Goal: Task Accomplishment & Management: Manage account settings

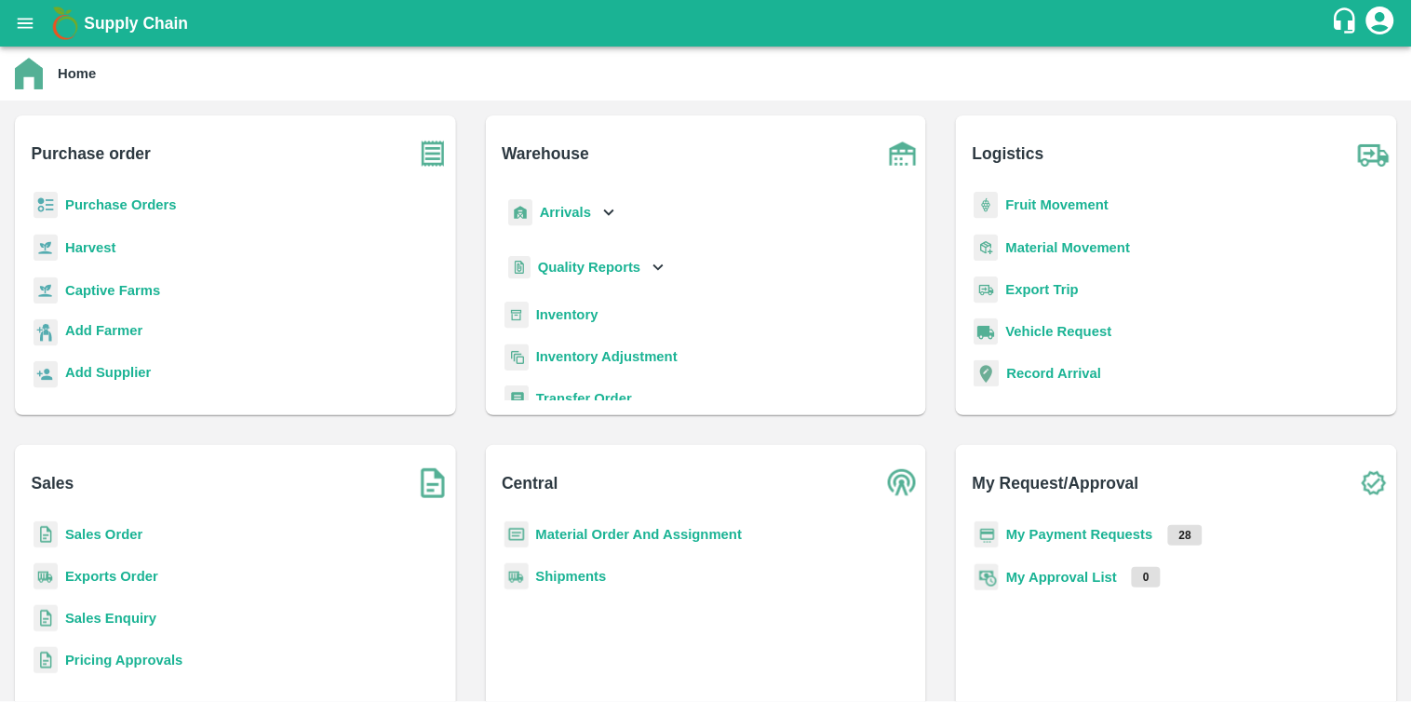
click at [89, 202] on b "Purchase Orders" at bounding box center [121, 204] width 112 height 15
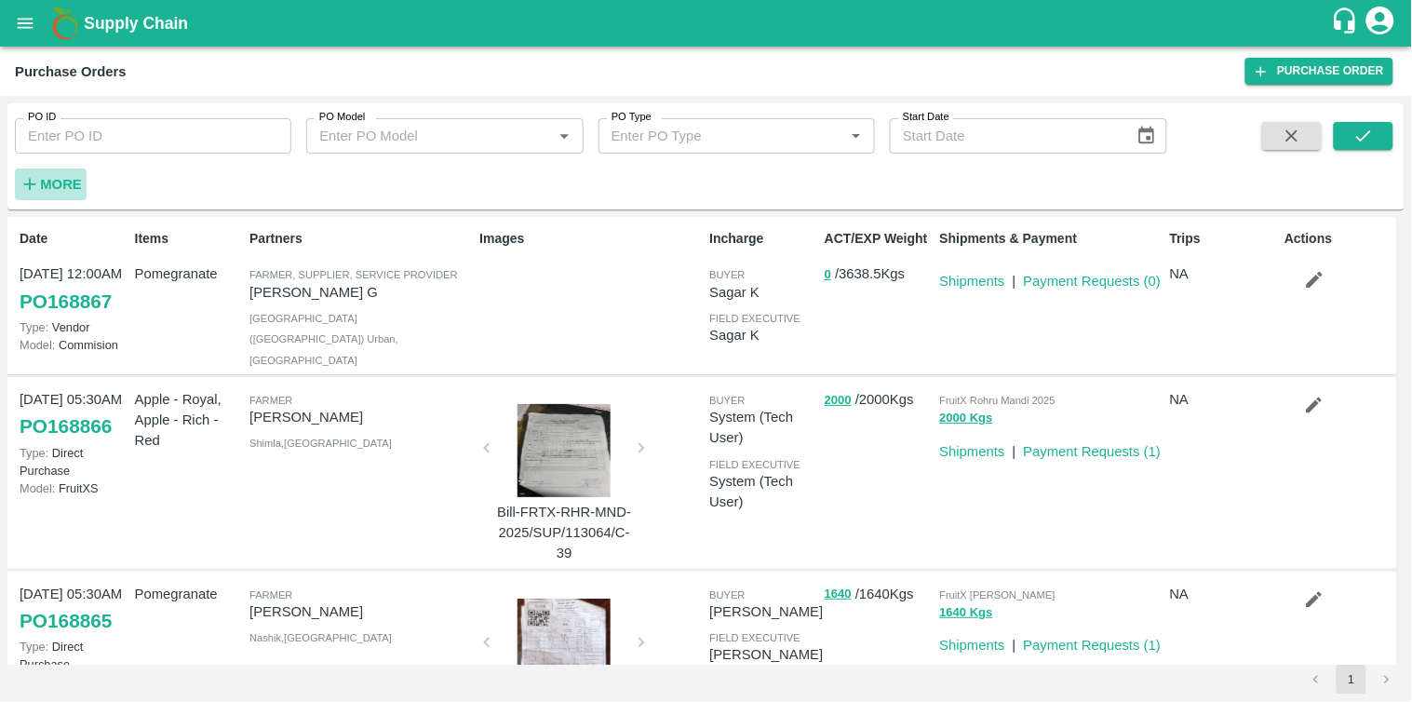
click at [69, 180] on strong "More" at bounding box center [61, 184] width 42 height 15
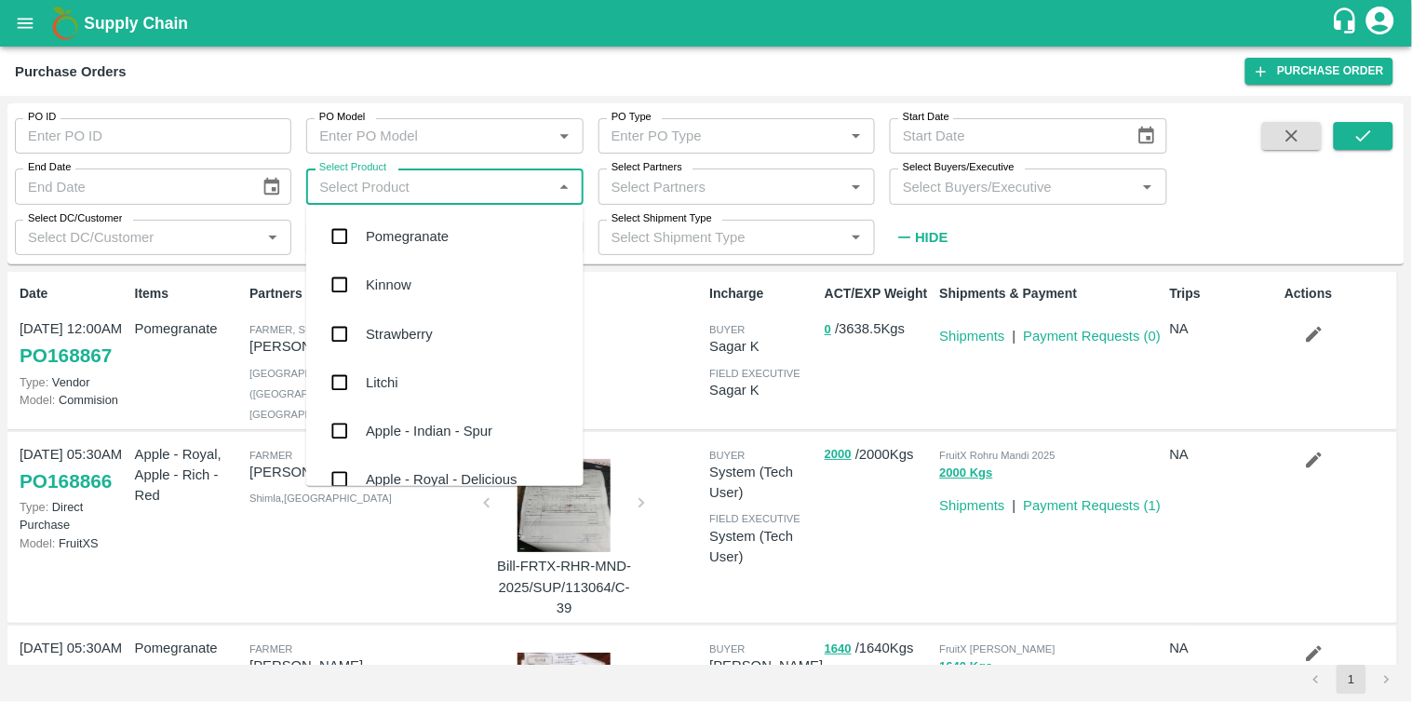
click at [493, 178] on input "Select Product" at bounding box center [429, 186] width 235 height 24
click at [692, 178] on input "Select Partners" at bounding box center [721, 186] width 235 height 24
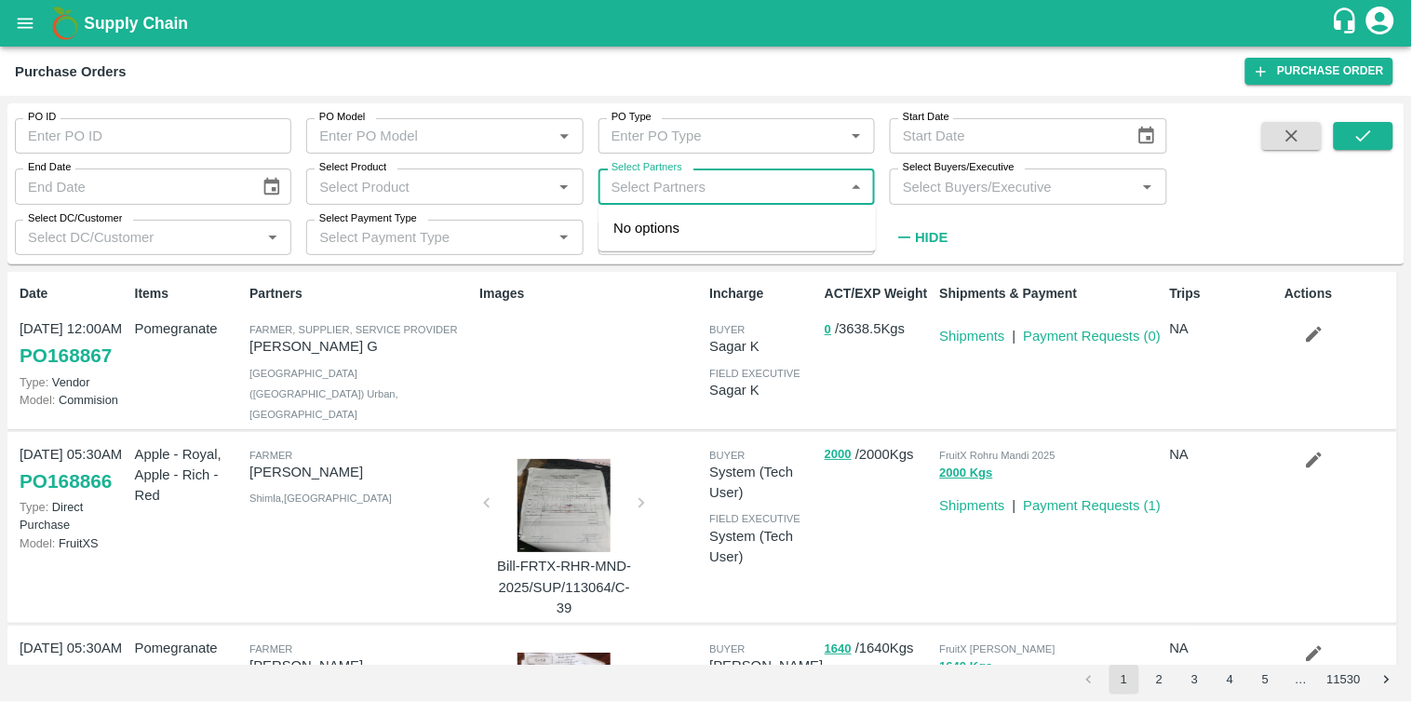
paste input "9552117819"
type input "9552117819"
click at [639, 244] on input "checkbox" at bounding box center [639, 238] width 37 height 37
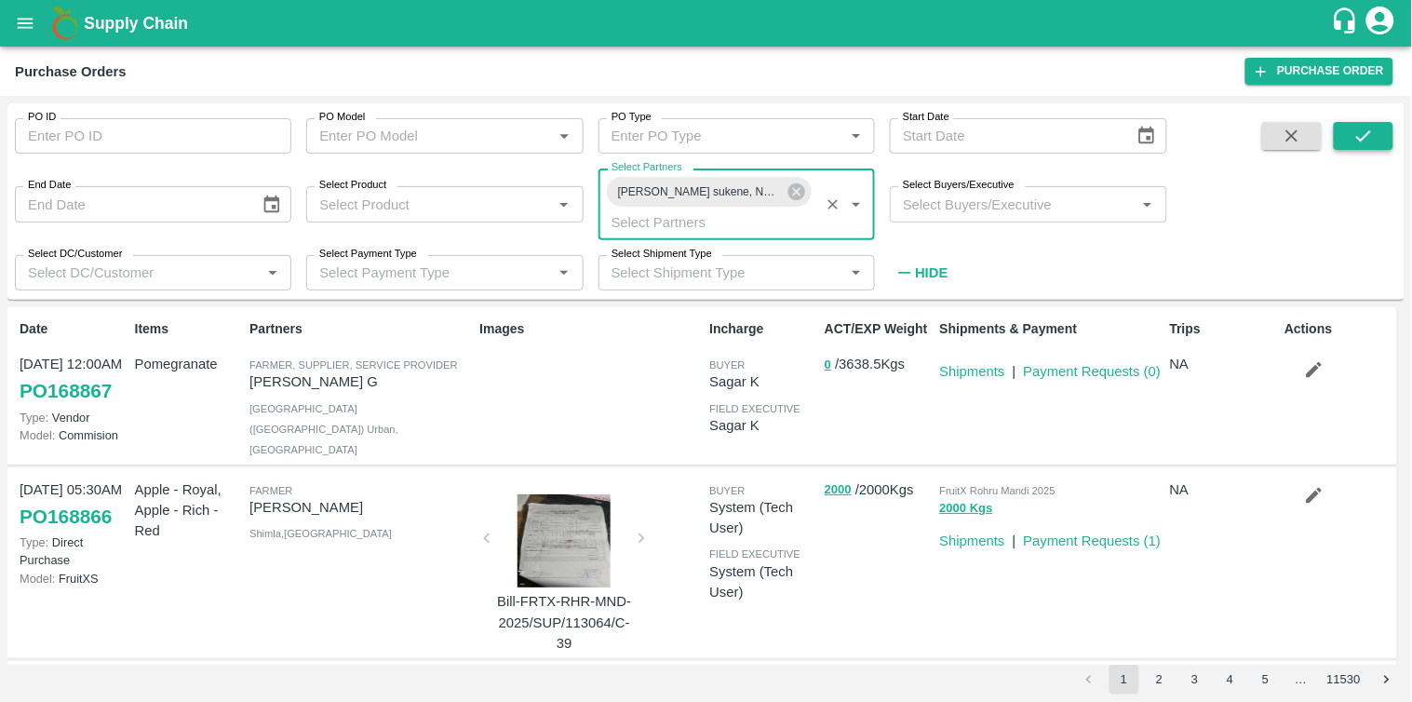
click at [1375, 132] on button "submit" at bounding box center [1364, 136] width 60 height 28
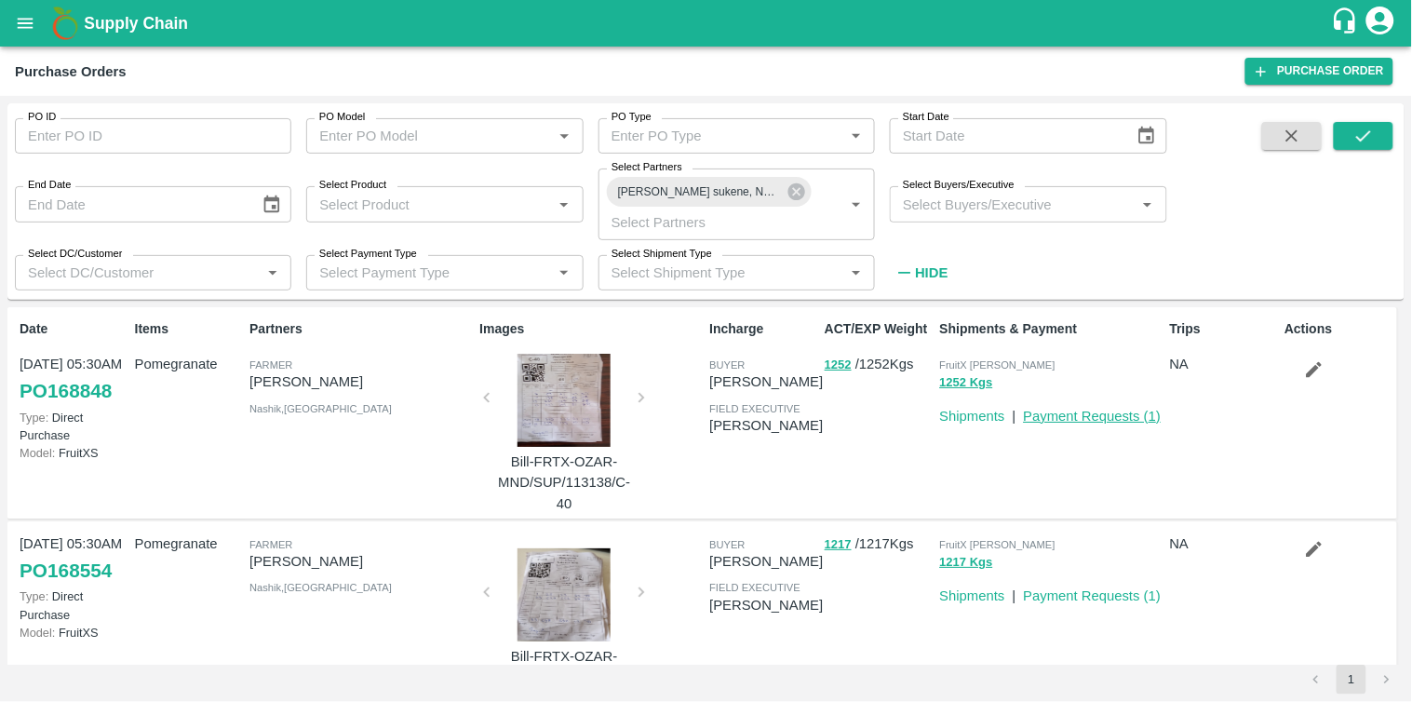
click at [1094, 414] on link "Payment Requests ( 1 )" at bounding box center [1093, 416] width 138 height 15
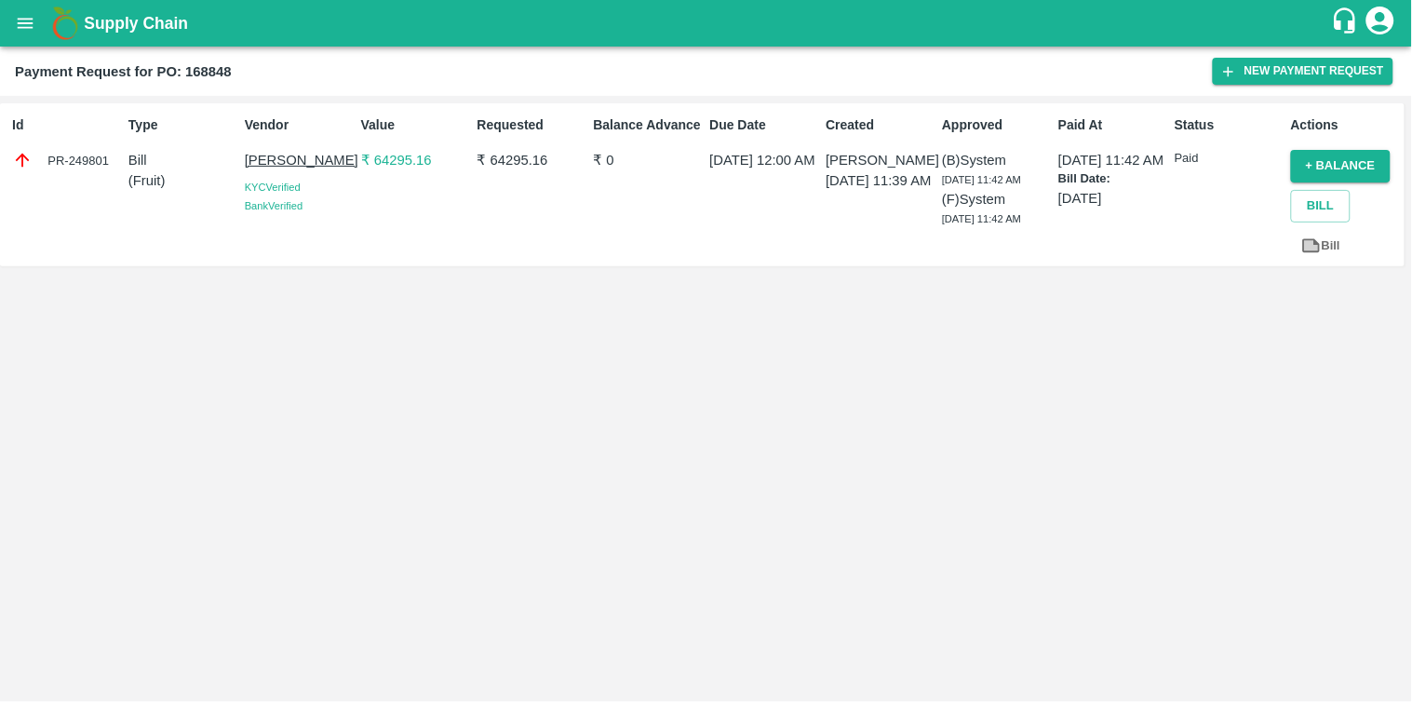
click at [9, 5] on div "Supply Chain" at bounding box center [706, 23] width 1412 height 47
click at [21, 7] on button "open drawer" at bounding box center [25, 23] width 43 height 43
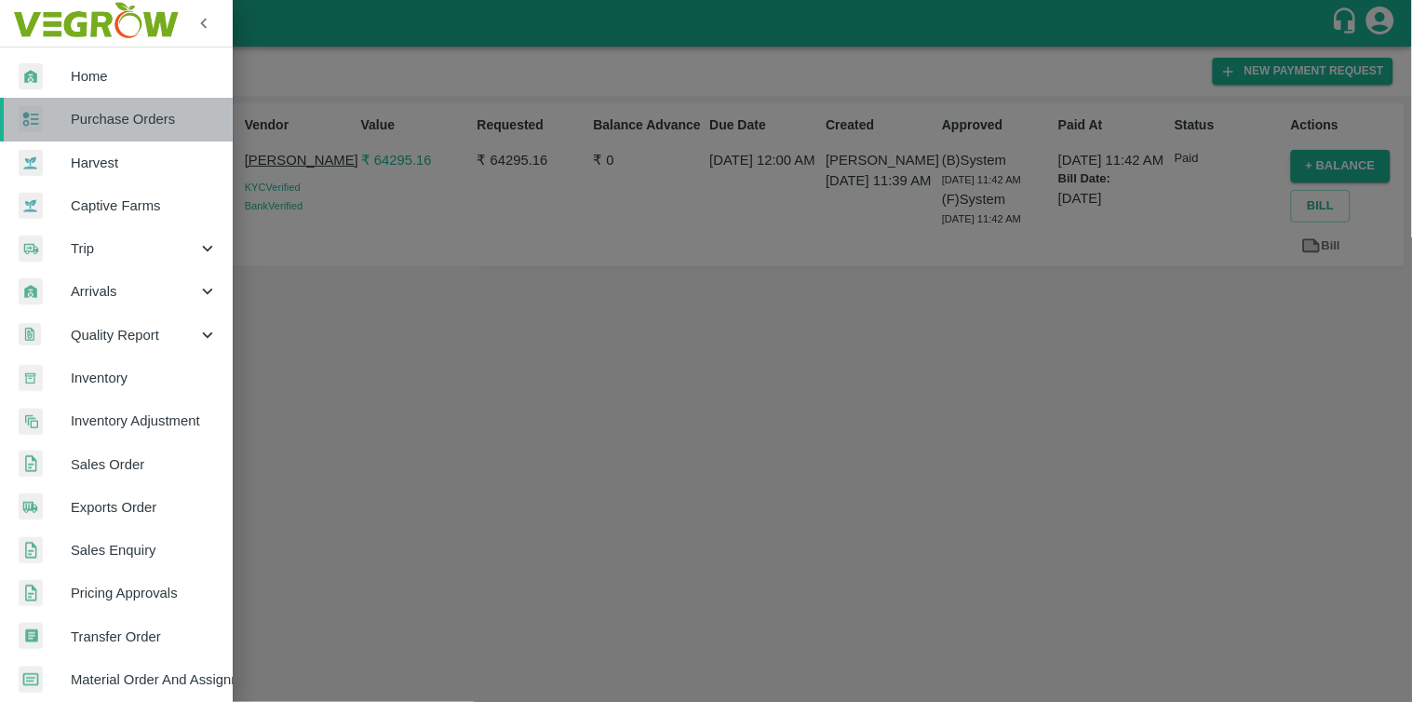
click at [125, 110] on span "Purchase Orders" at bounding box center [144, 119] width 147 height 20
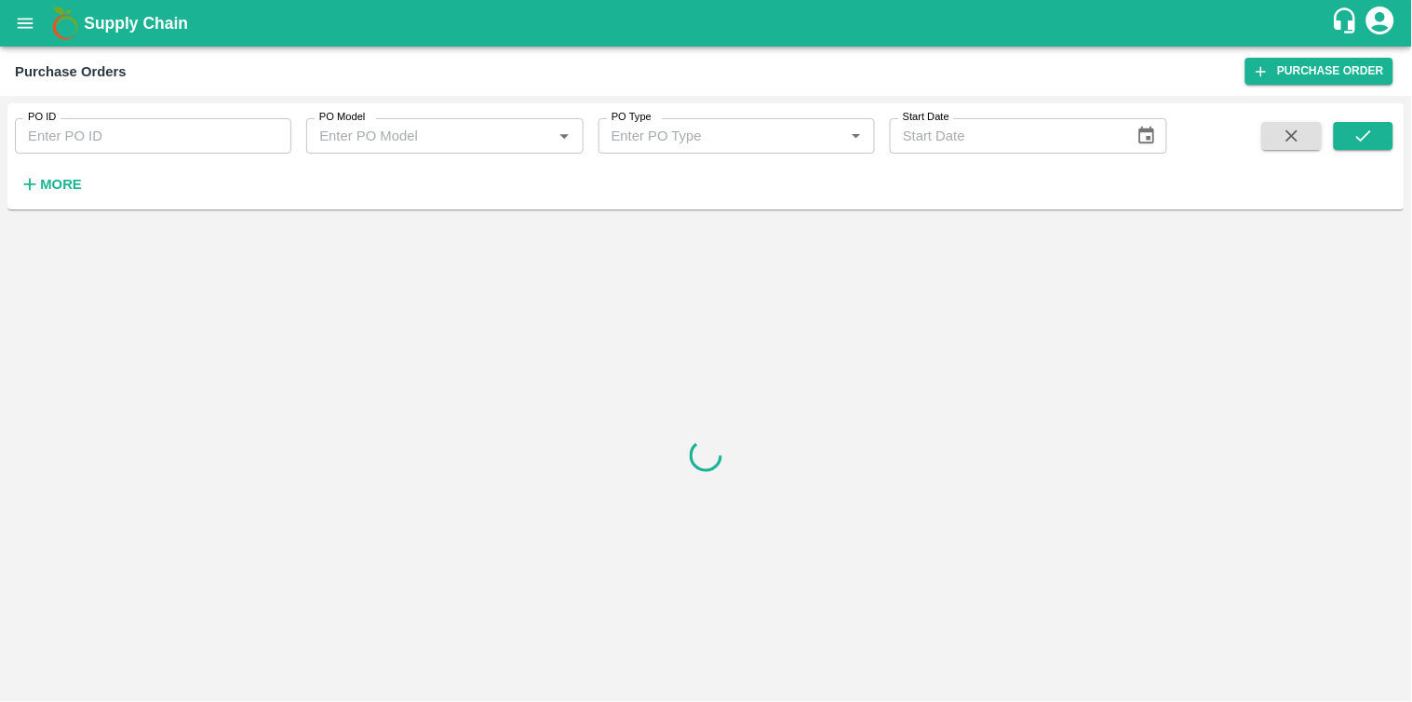
click at [58, 183] on strong "More" at bounding box center [61, 184] width 42 height 15
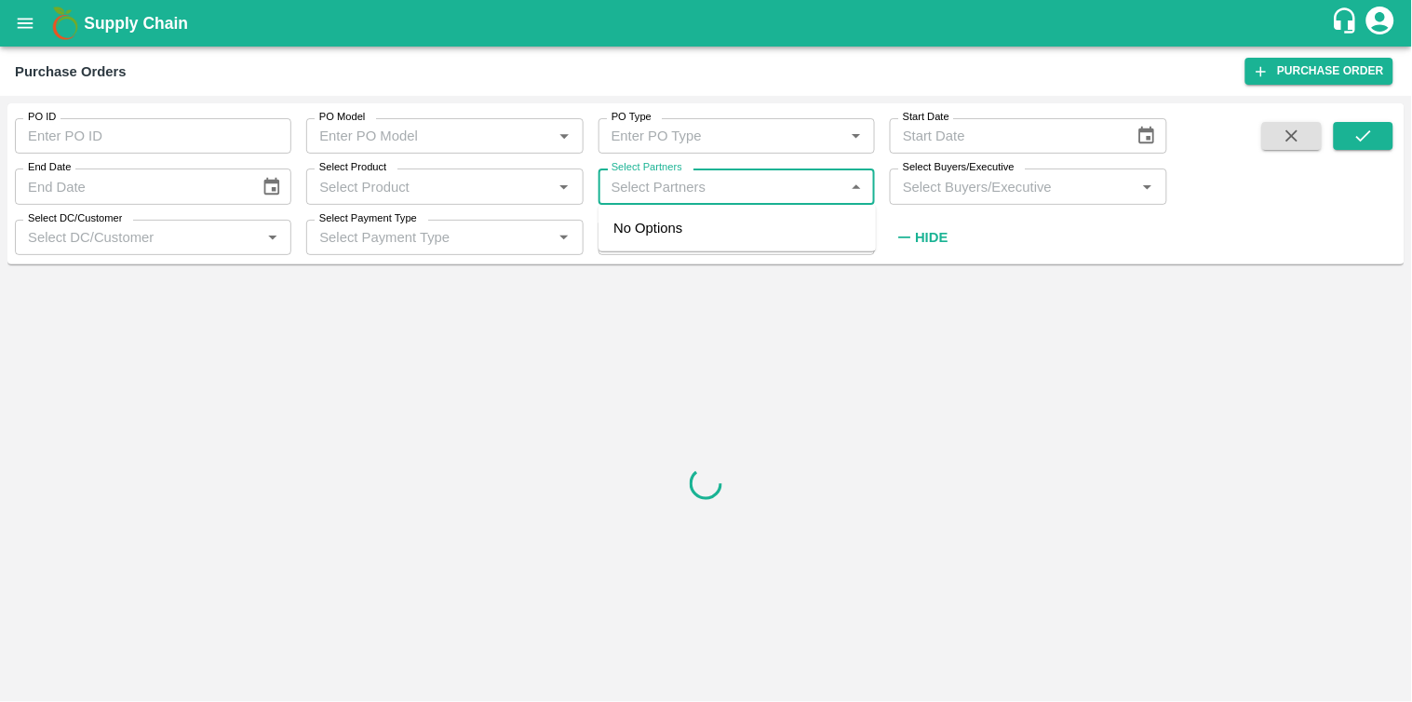
click at [646, 175] on input "Select Partners" at bounding box center [721, 186] width 235 height 24
paste input "9881160134"
type input "9881160134"
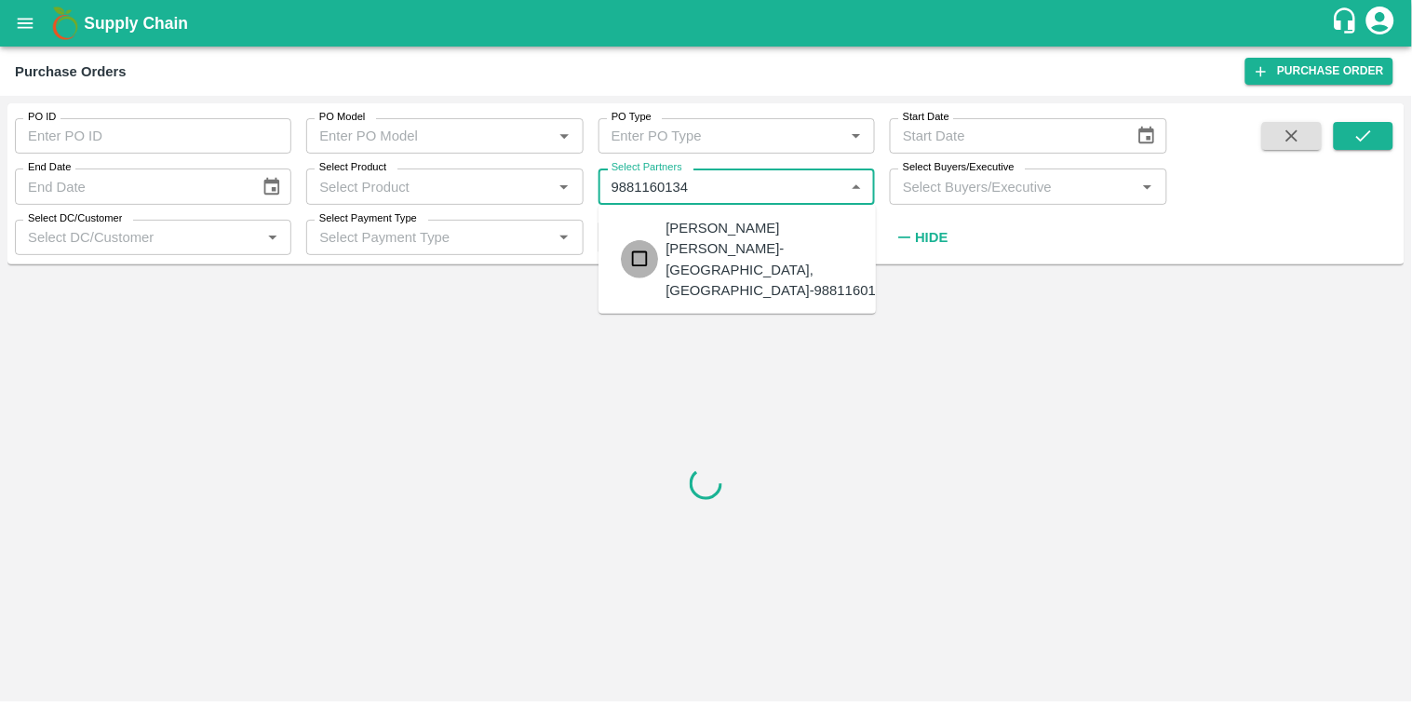
click at [647, 243] on input "checkbox" at bounding box center [639, 258] width 37 height 37
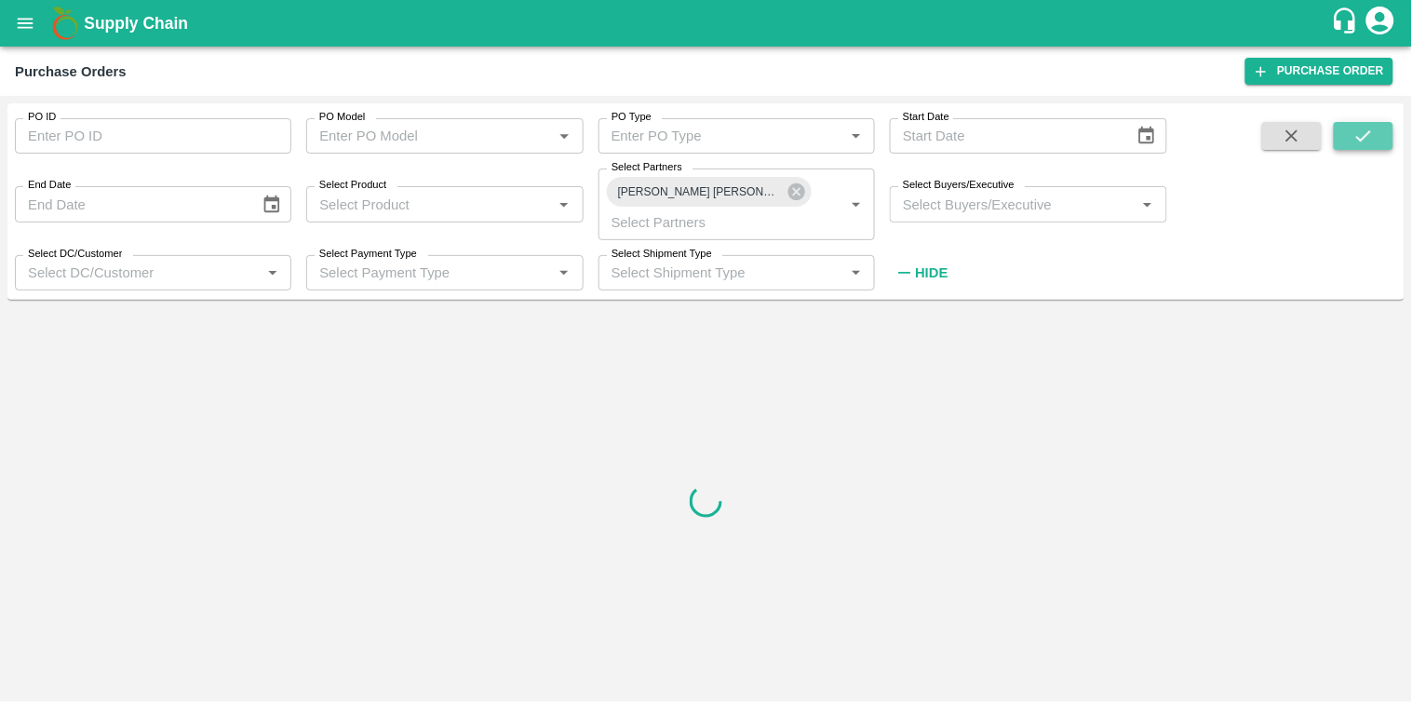
click at [1357, 137] on icon "submit" at bounding box center [1363, 135] width 15 height 11
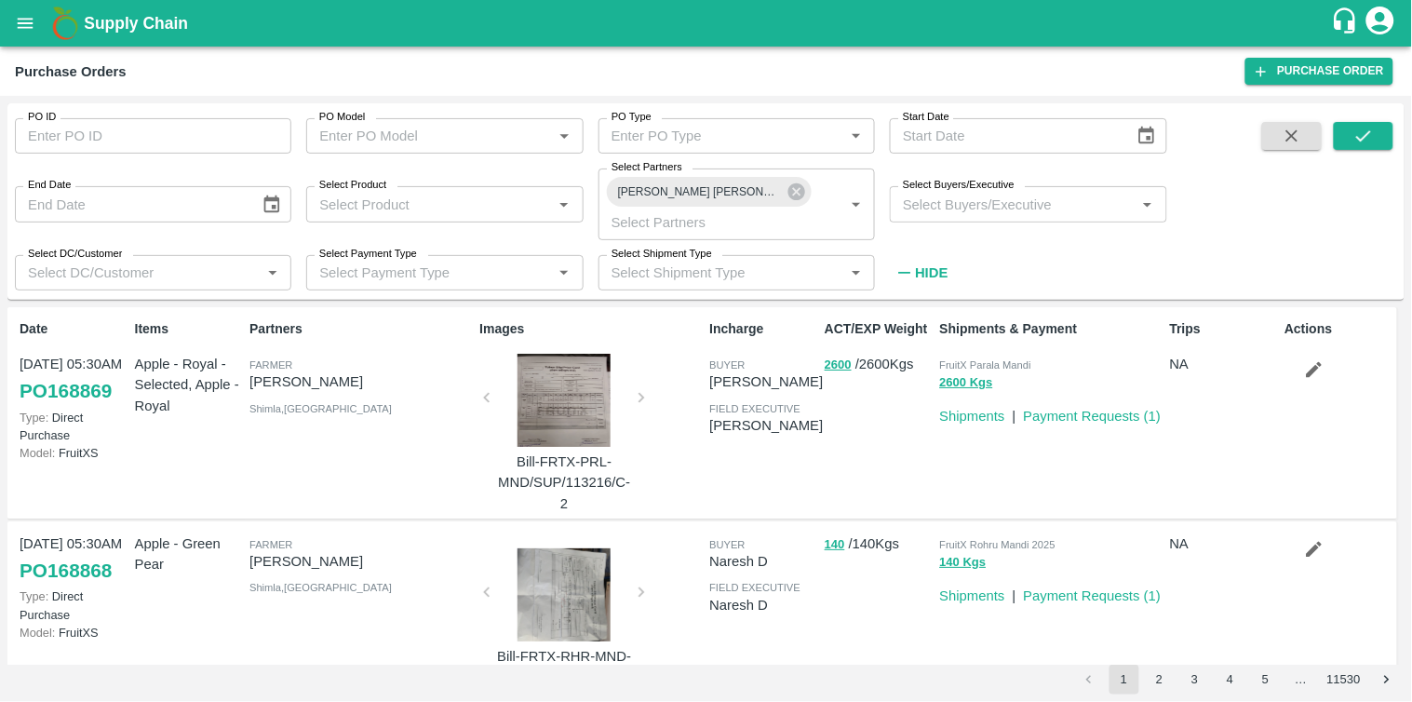
drag, startPoint x: 1121, startPoint y: 401, endPoint x: 1102, endPoint y: 475, distance: 76.1
click at [1121, 401] on div "Payment Requests ( 1 )" at bounding box center [1088, 412] width 145 height 28
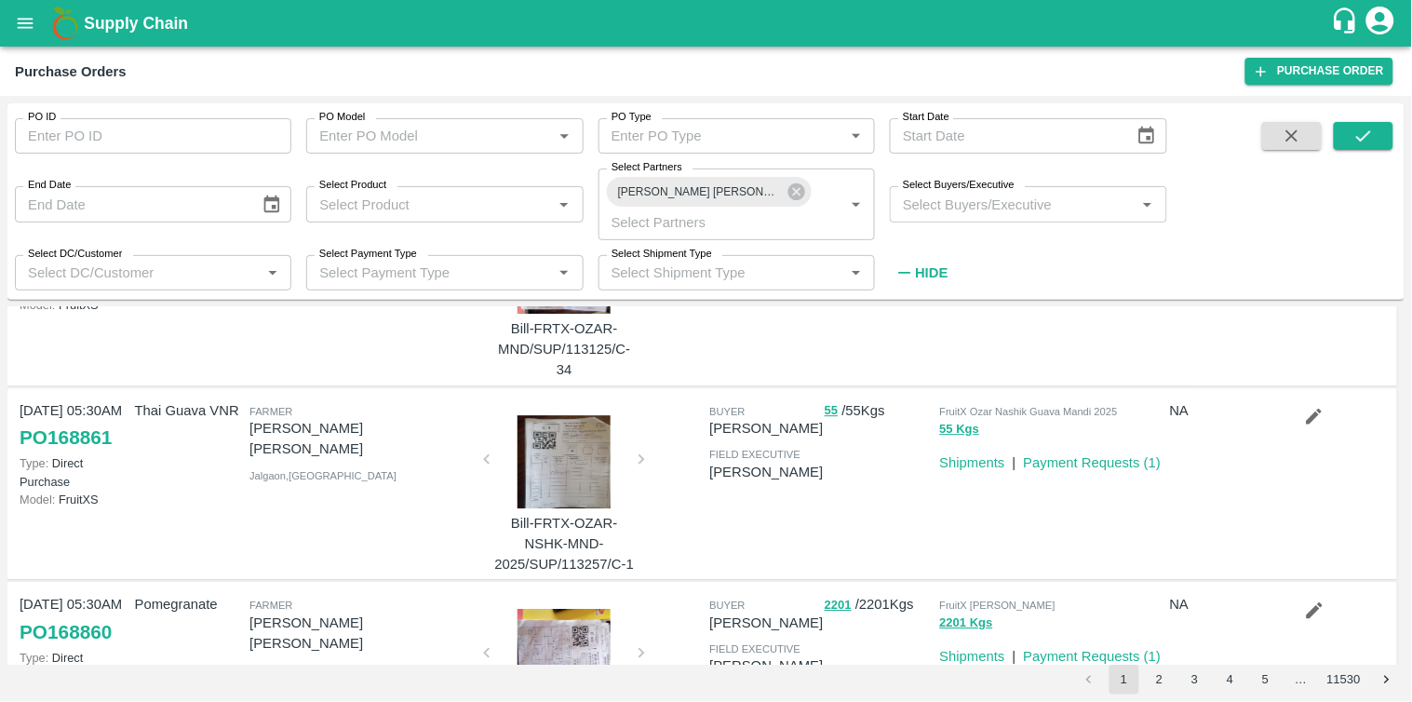
scroll to position [1493, 0]
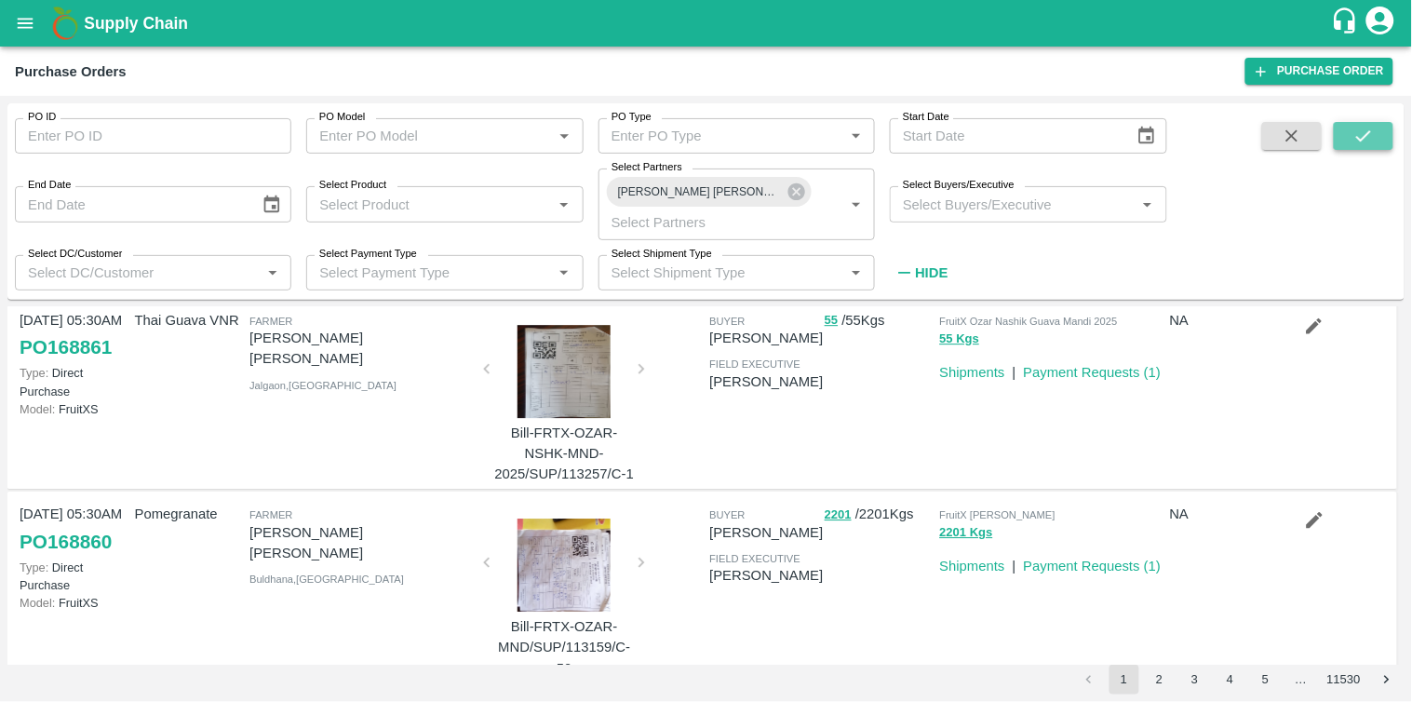
click at [1345, 135] on button "submit" at bounding box center [1364, 136] width 60 height 28
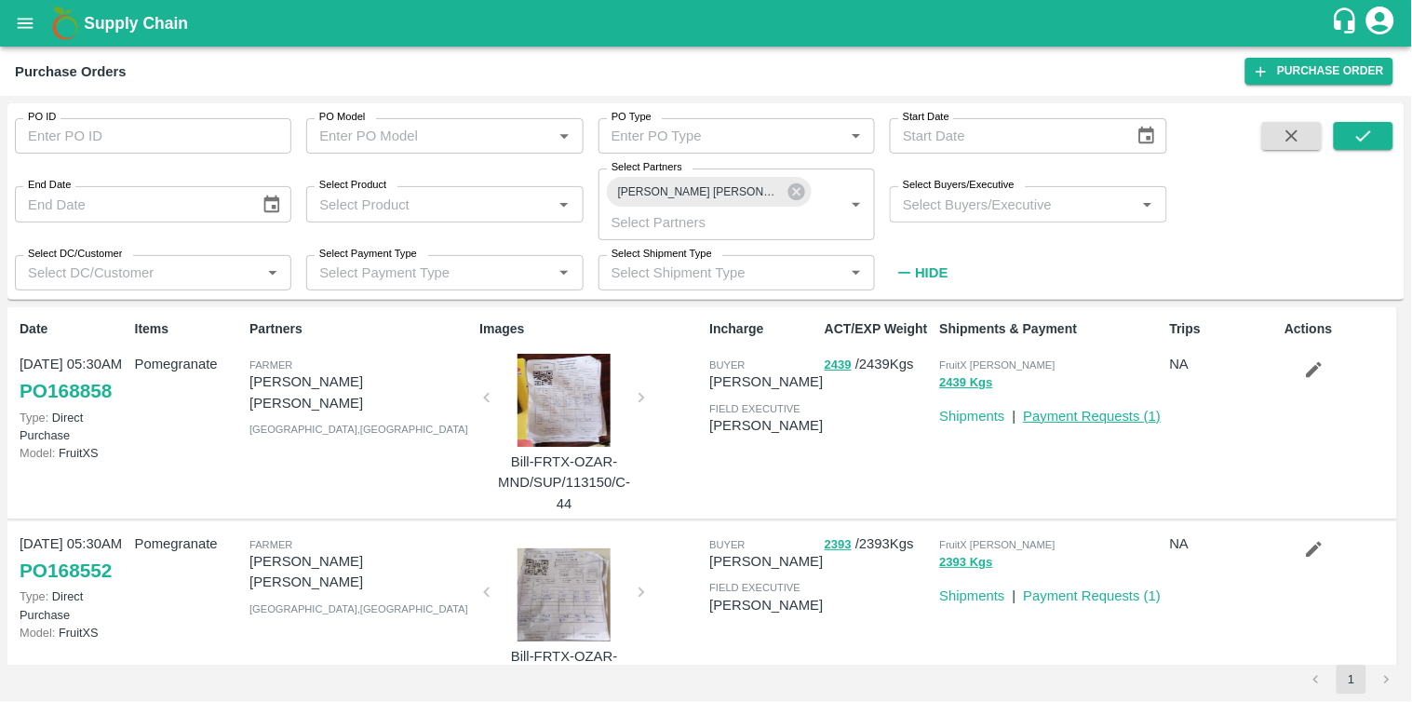
click at [1111, 409] on link "Payment Requests ( 1 )" at bounding box center [1093, 416] width 138 height 15
click at [88, 389] on link "PO 168858" at bounding box center [66, 391] width 92 height 34
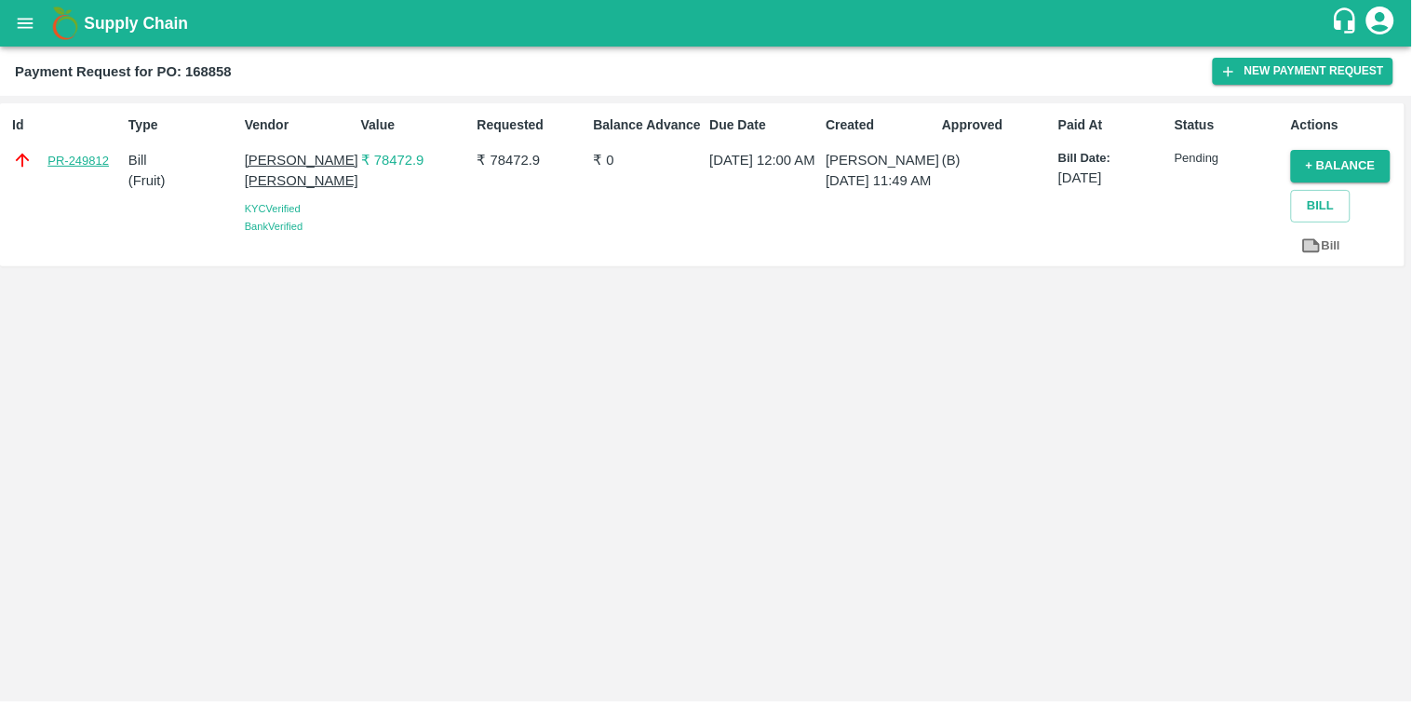
click at [70, 164] on link "PR-249812" at bounding box center [77, 161] width 61 height 19
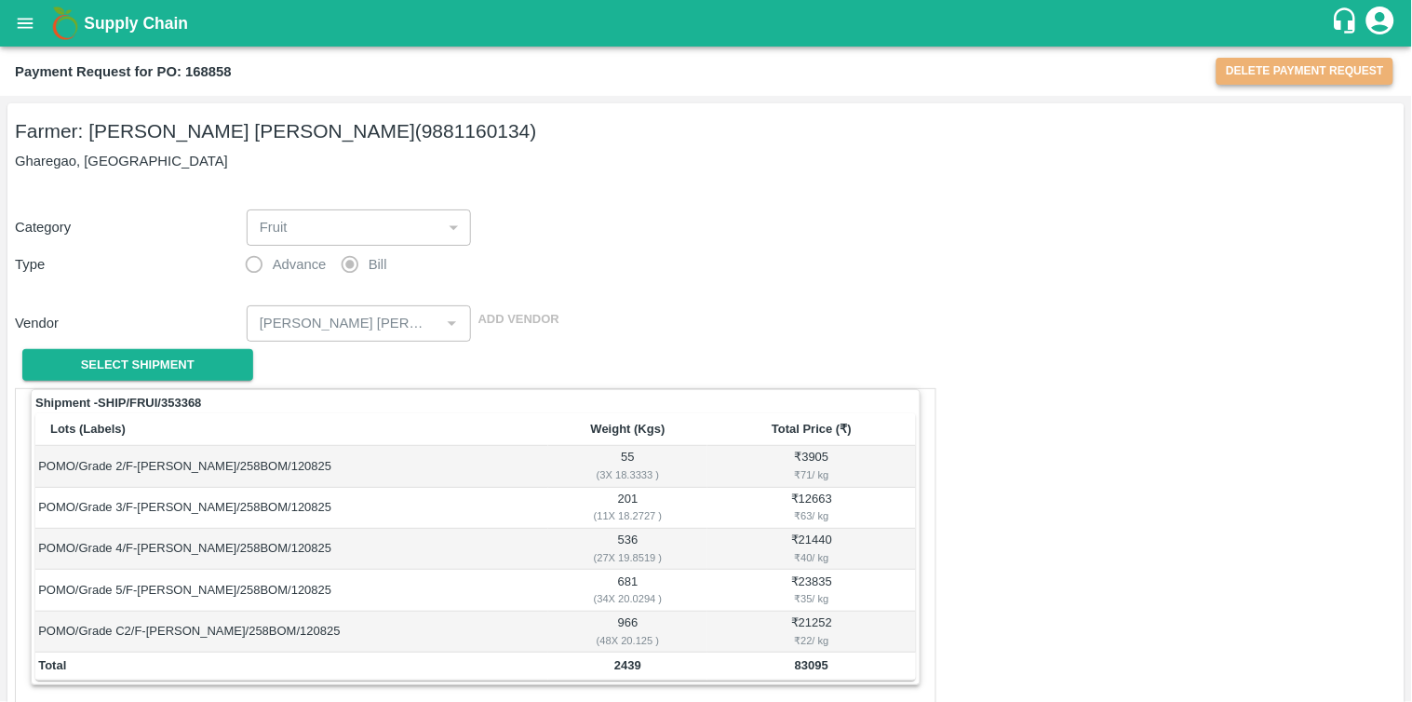
click at [1341, 61] on button "Delete Payment Request" at bounding box center [1304, 71] width 177 height 27
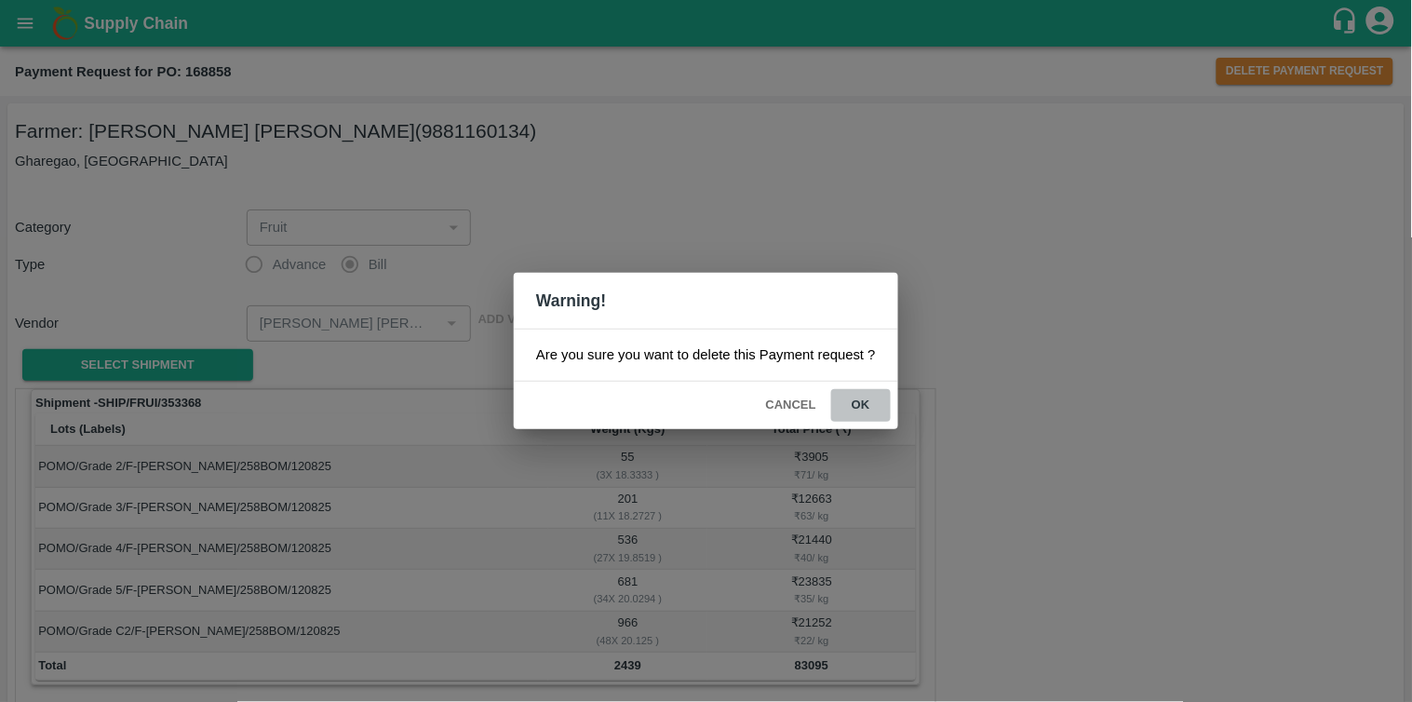
click at [870, 407] on button "ok" at bounding box center [861, 405] width 60 height 33
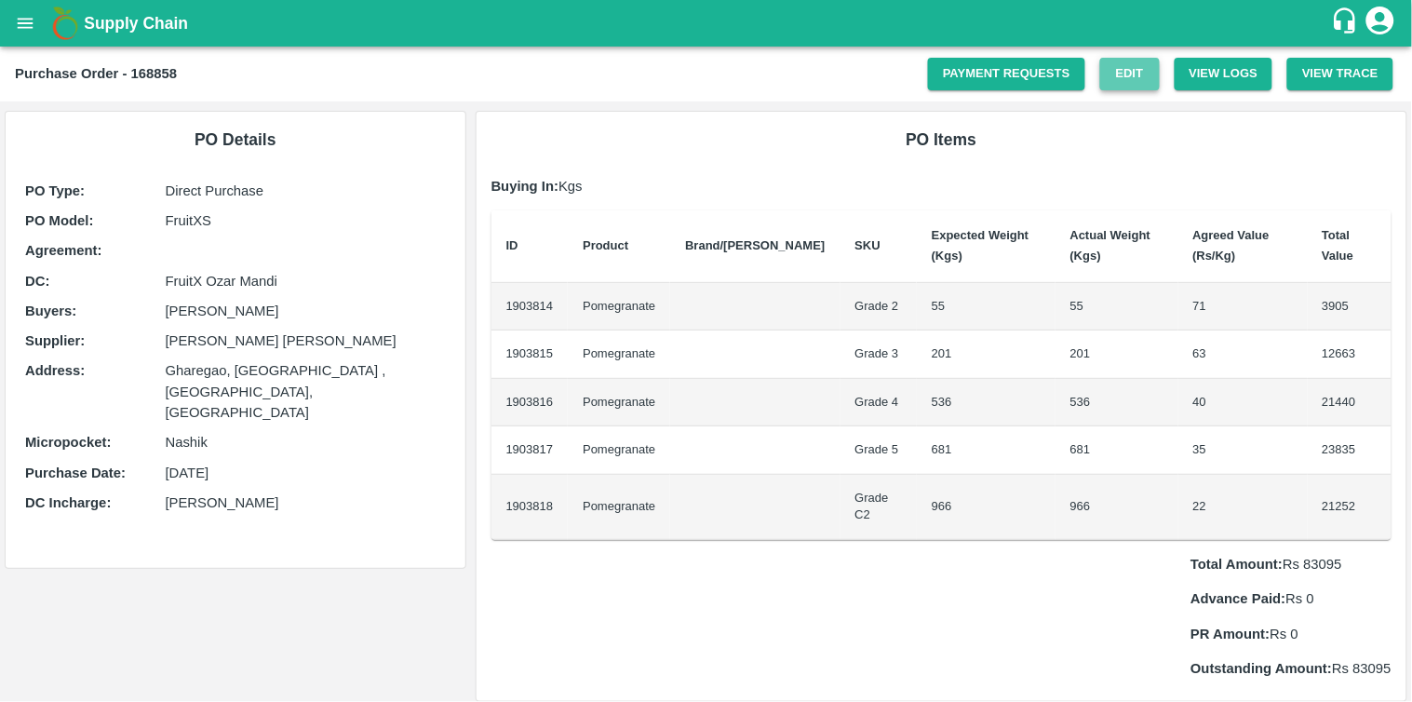
click at [1119, 75] on link "Edit" at bounding box center [1130, 74] width 60 height 33
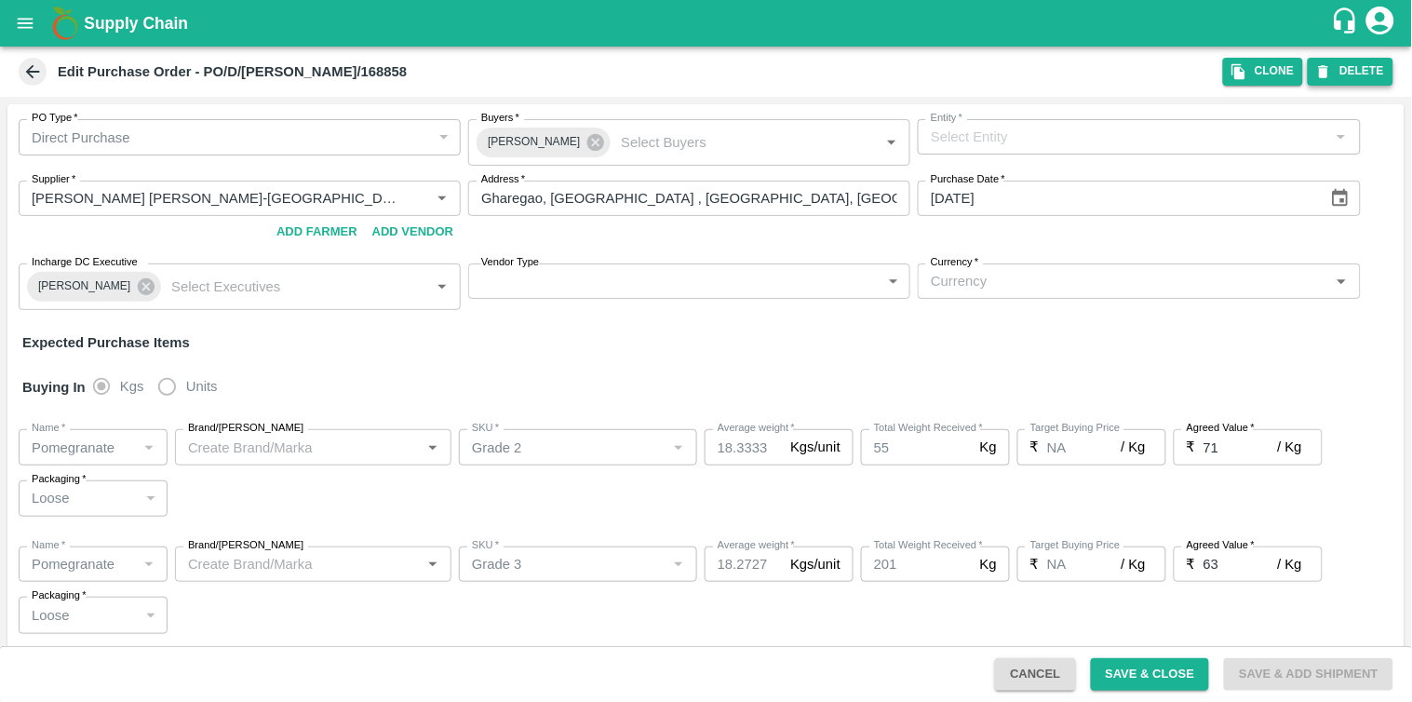
click at [1335, 74] on button "DELETE" at bounding box center [1351, 71] width 86 height 27
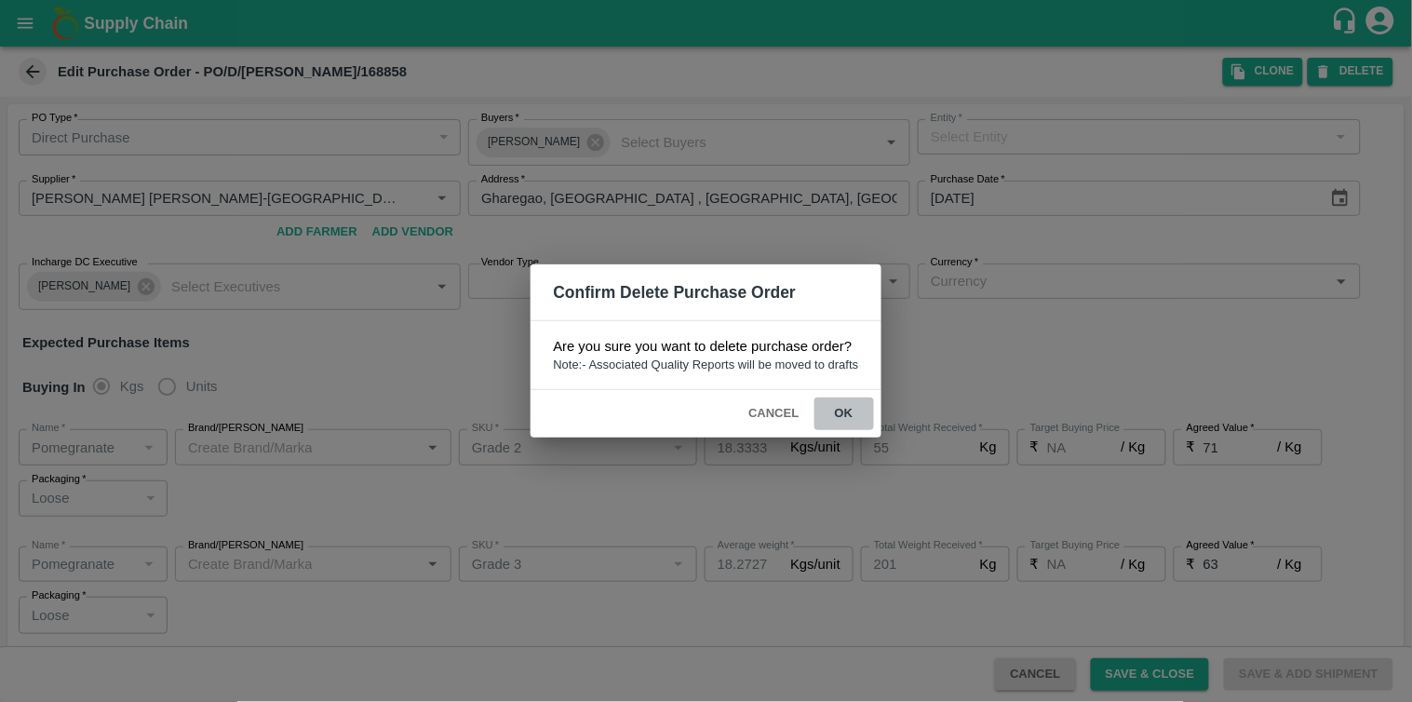
click at [845, 413] on button "ok" at bounding box center [844, 413] width 60 height 33
